Goal: Task Accomplishment & Management: Use online tool/utility

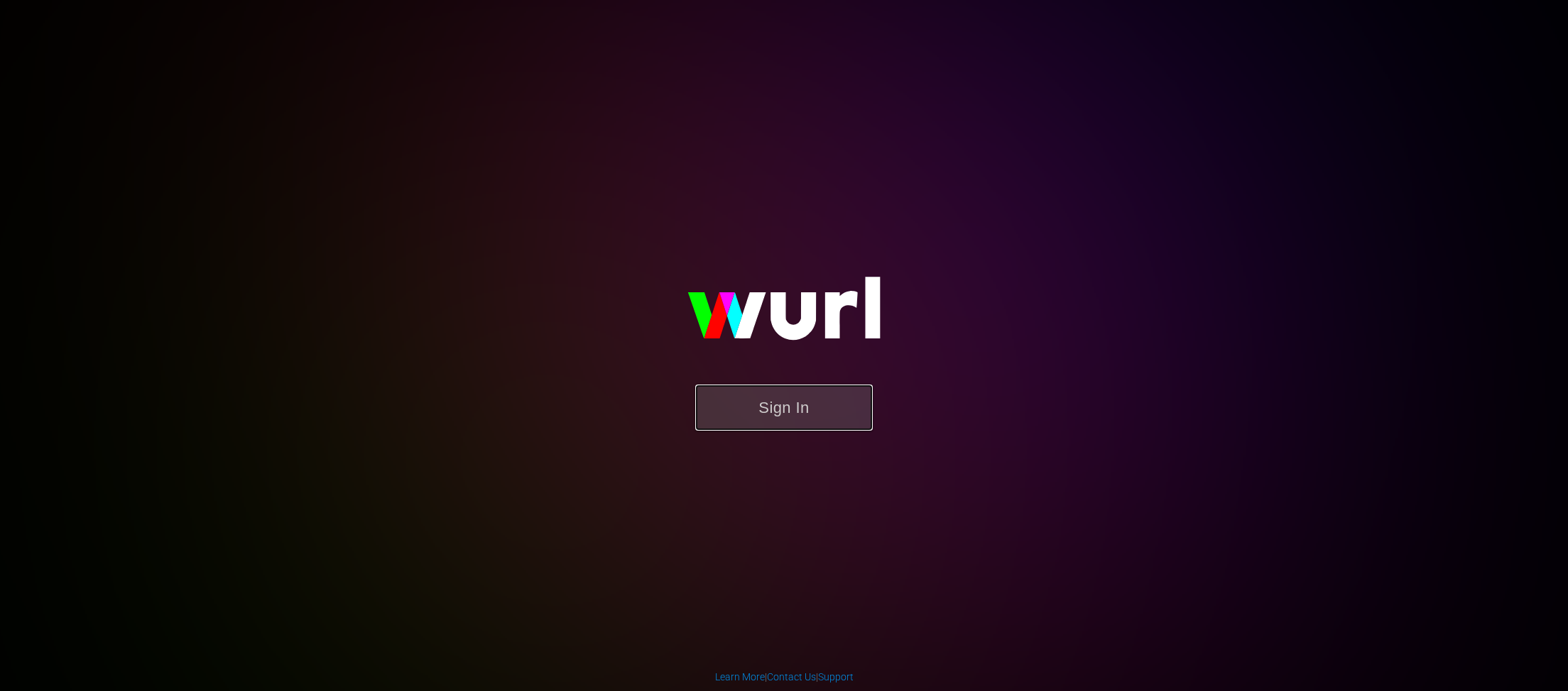
click at [800, 411] on button "Sign In" at bounding box center [784, 407] width 178 height 46
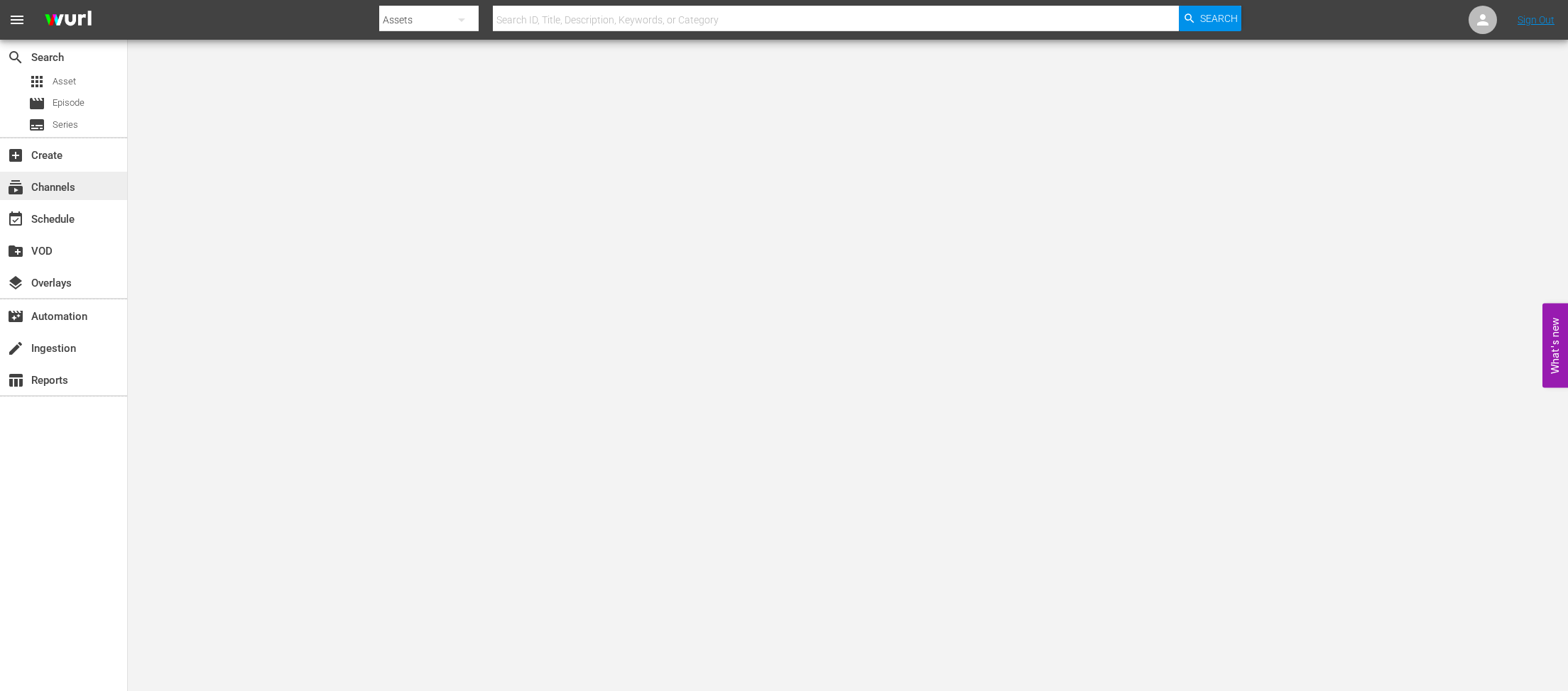
click at [43, 181] on div "subscriptions Channels" at bounding box center [39, 185] width 80 height 13
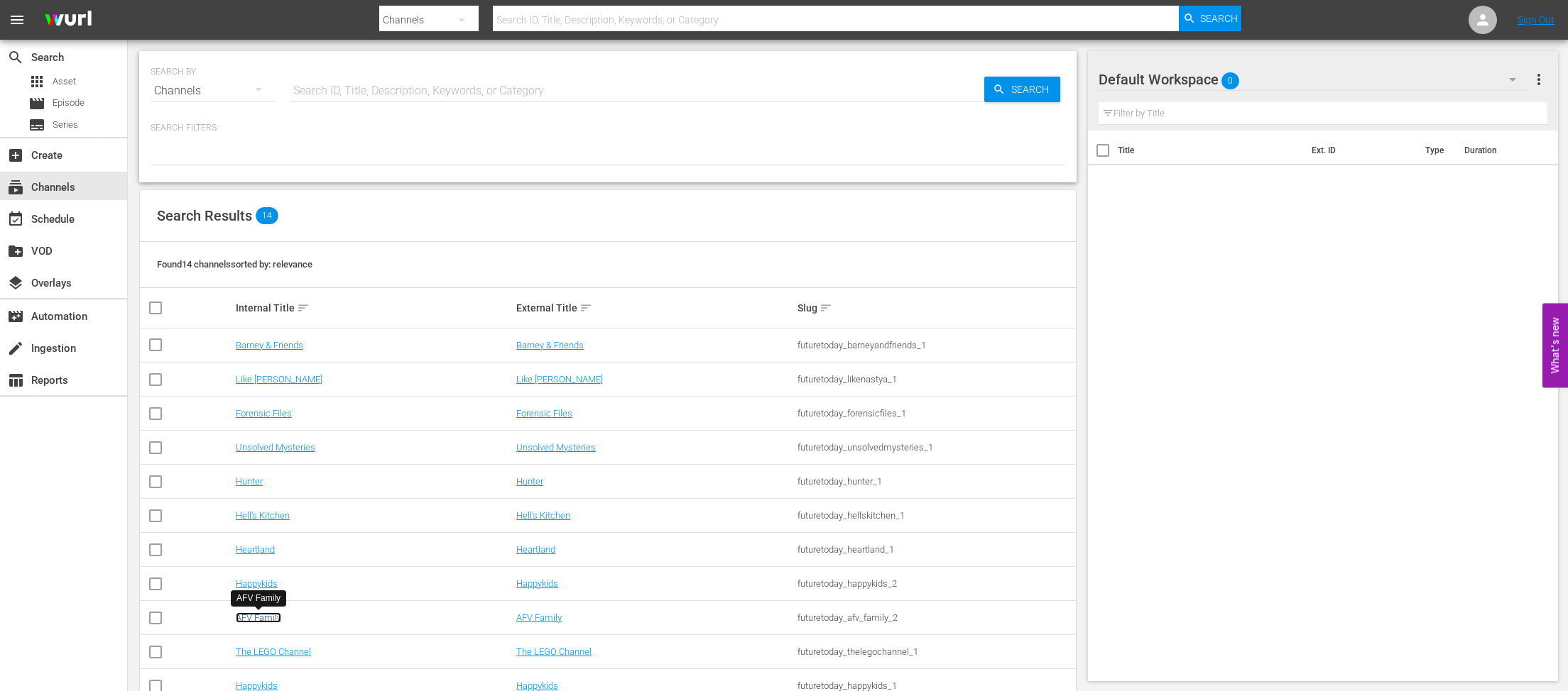
click at [264, 617] on link "AFV Family" at bounding box center [258, 617] width 46 height 10
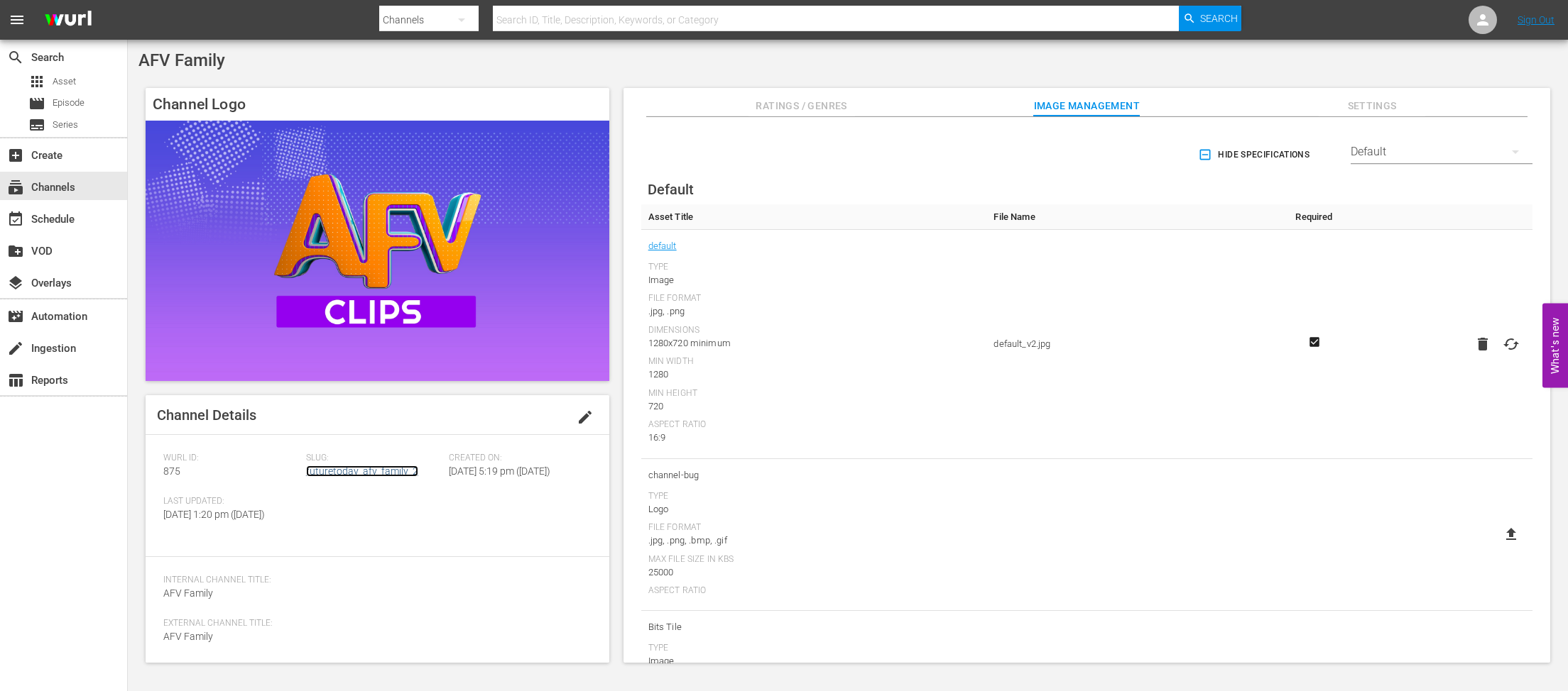
click at [350, 475] on link "futuretoday_afv_family_2" at bounding box center [362, 471] width 112 height 11
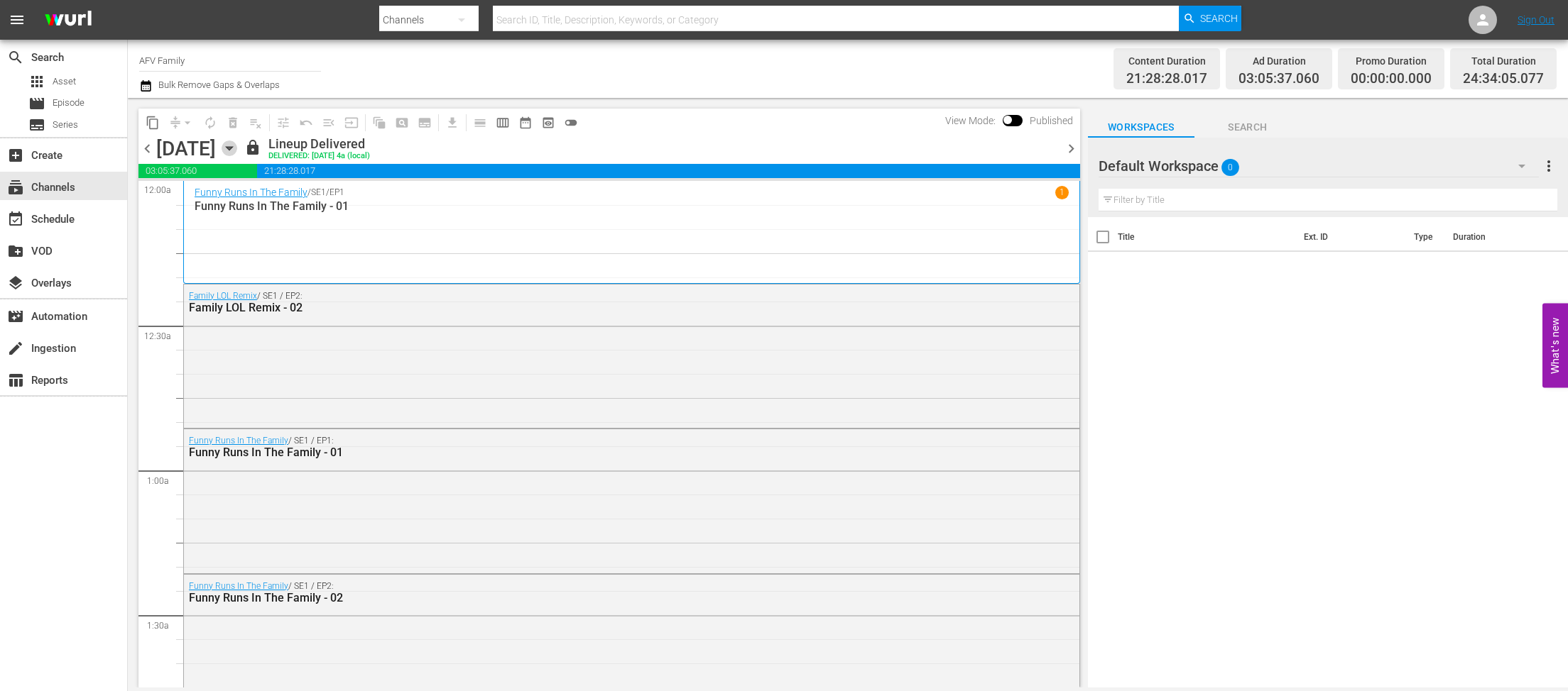
click at [232, 147] on icon "button" at bounding box center [228, 149] width 7 height 4
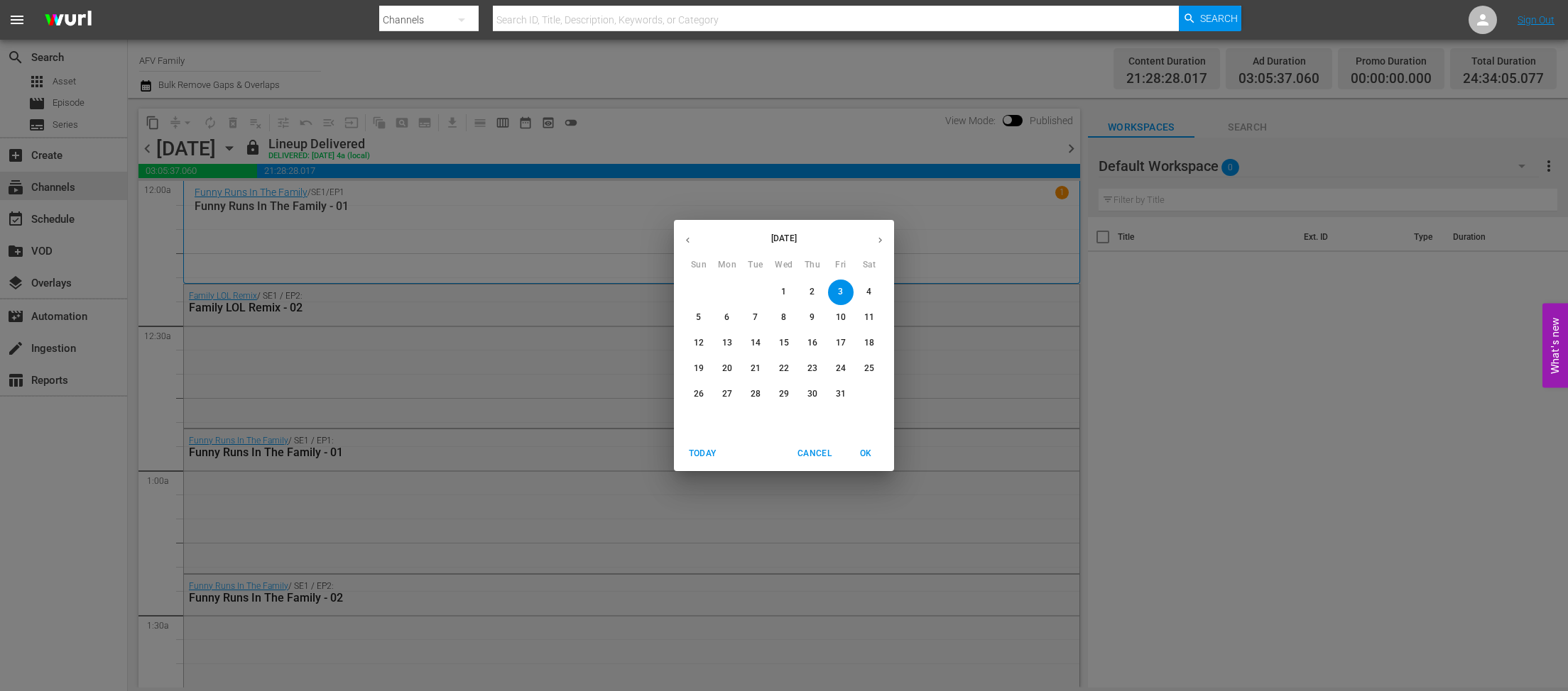
click at [750, 322] on span "7" at bounding box center [755, 317] width 25 height 12
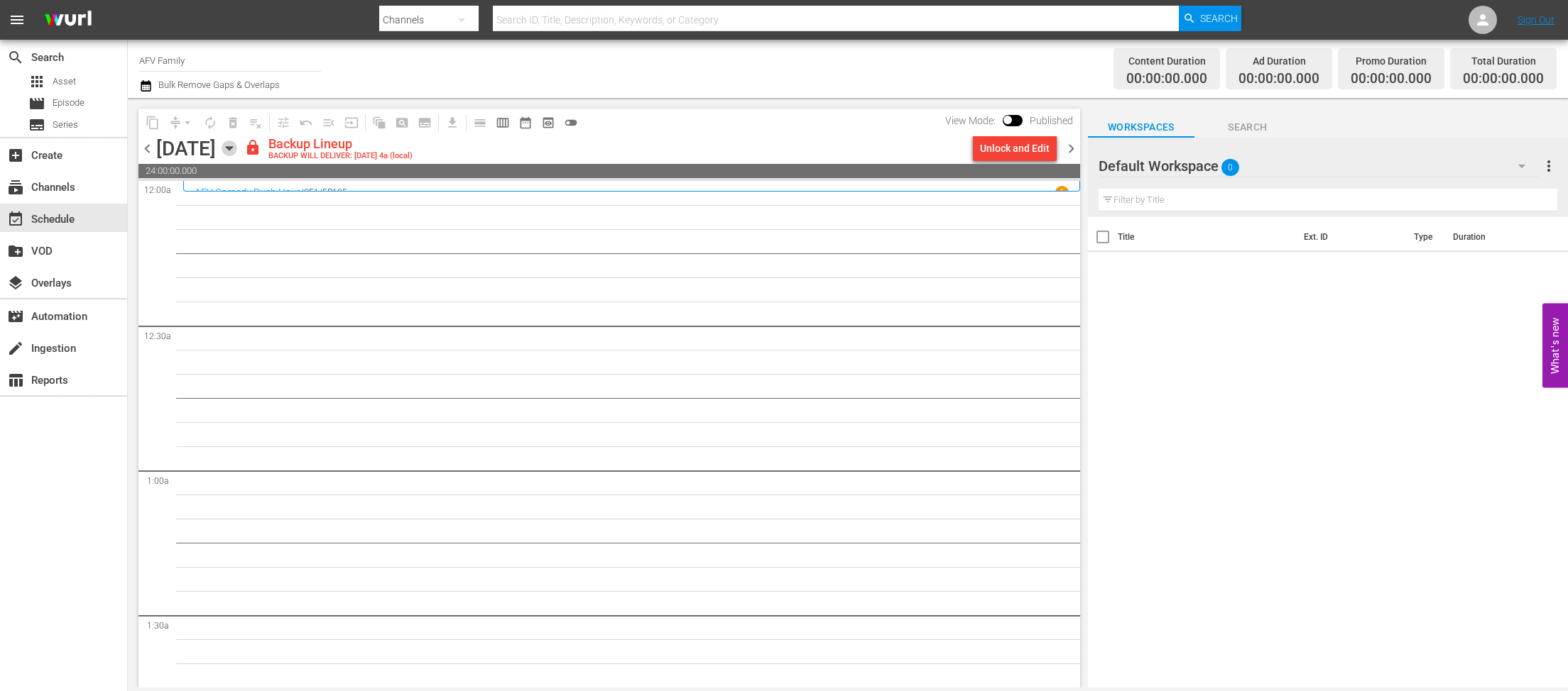
click at [238, 149] on icon "button" at bounding box center [229, 148] width 16 height 16
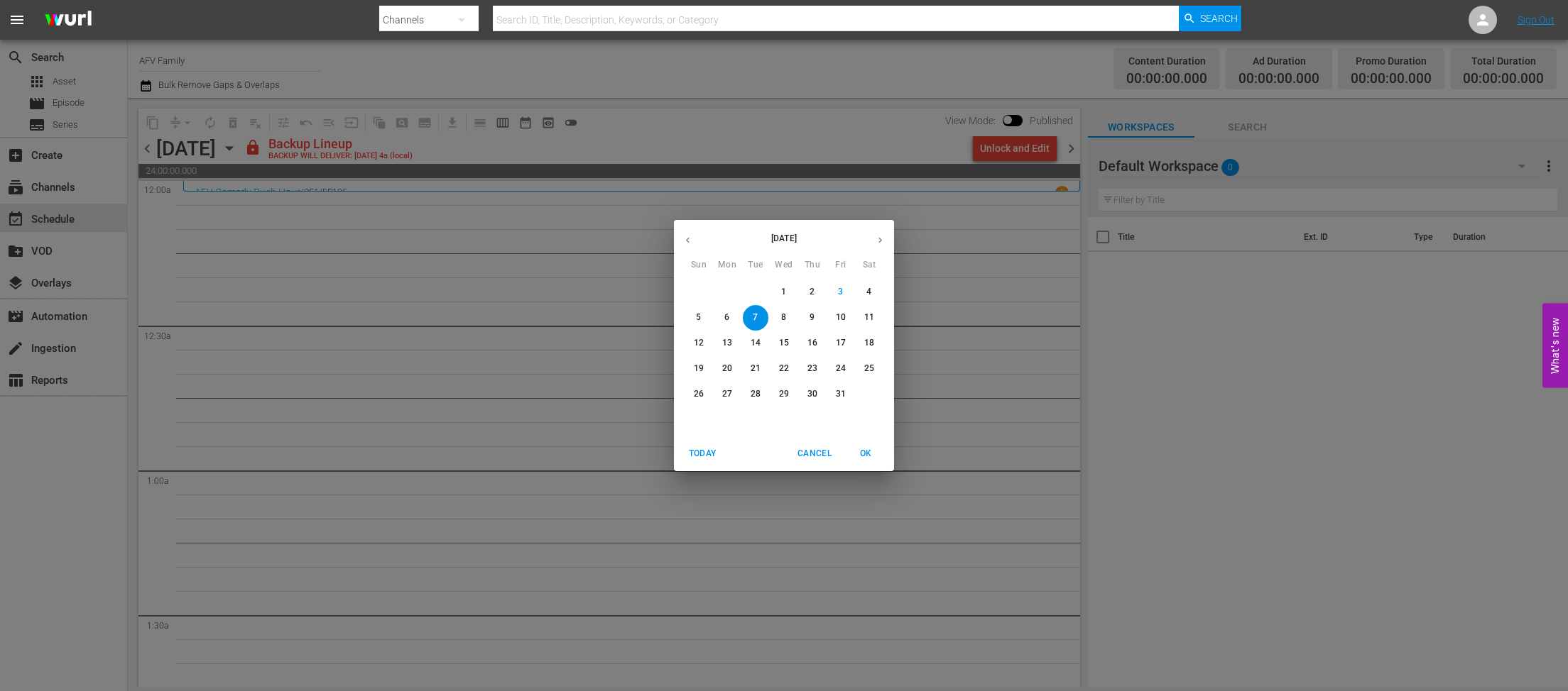
click at [826, 451] on span "Cancel" at bounding box center [814, 453] width 34 height 15
